Goal: Task Accomplishment & Management: Manage account settings

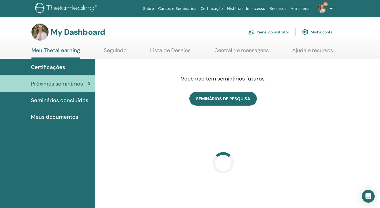
click at [263, 33] on link "Painel do instrutor" at bounding box center [269, 32] width 41 height 12
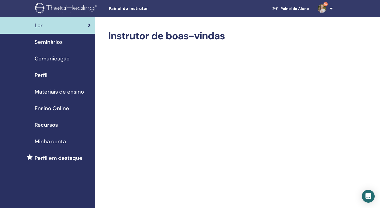
click at [52, 42] on span "Seminários" at bounding box center [49, 42] width 28 height 8
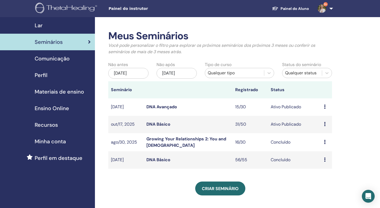
click at [166, 123] on link "DNA Básico" at bounding box center [159, 124] width 24 height 6
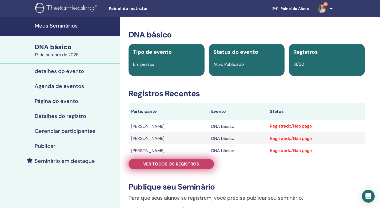
click at [181, 166] on font "Ver todos os registros" at bounding box center [171, 164] width 56 height 6
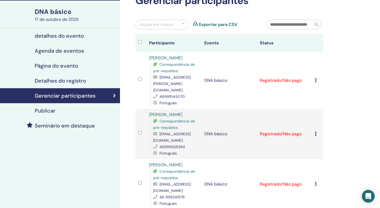
scroll to position [40, 0]
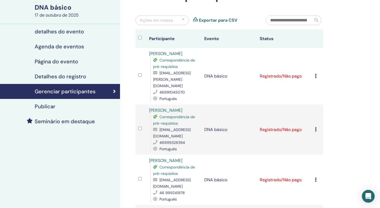
click at [63, 6] on font "DNA básico" at bounding box center [53, 7] width 37 height 8
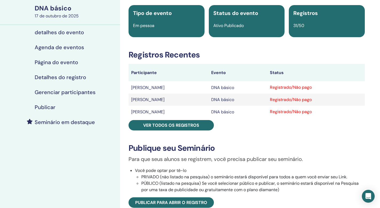
scroll to position [55, 0]
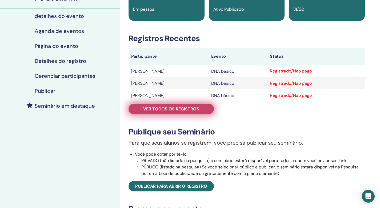
click at [198, 107] on font "Ver todos os registros" at bounding box center [171, 109] width 56 height 6
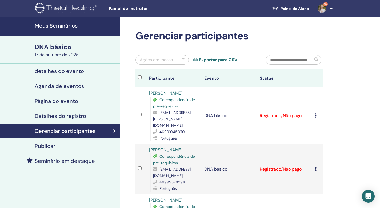
click at [69, 23] on font "Meus Seminários" at bounding box center [56, 25] width 43 height 7
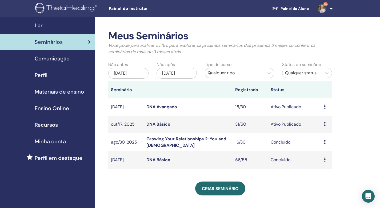
click at [162, 124] on link "DNA Básico" at bounding box center [159, 124] width 24 height 6
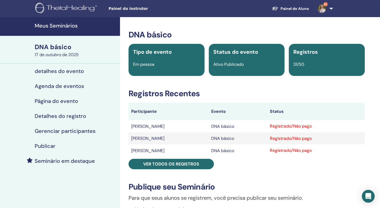
scroll to position [1, 0]
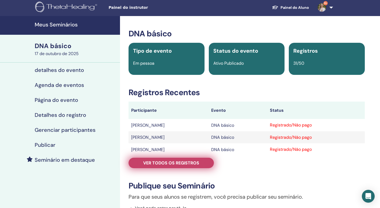
click at [205, 164] on link "Ver todos os registros" at bounding box center [171, 163] width 85 height 10
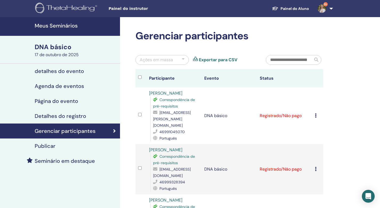
click at [61, 25] on font "Meus Seminários" at bounding box center [56, 25] width 43 height 7
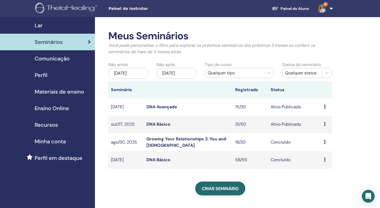
click at [49, 42] on span "Seminários" at bounding box center [49, 42] width 28 height 8
click at [40, 43] on span "Seminários" at bounding box center [49, 42] width 28 height 8
click at [167, 124] on link "DNA Básico" at bounding box center [159, 124] width 24 height 6
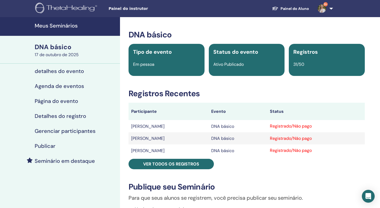
click at [66, 26] on font "Meus Seminários" at bounding box center [56, 25] width 43 height 7
